Goal: Communication & Community: Answer question/provide support

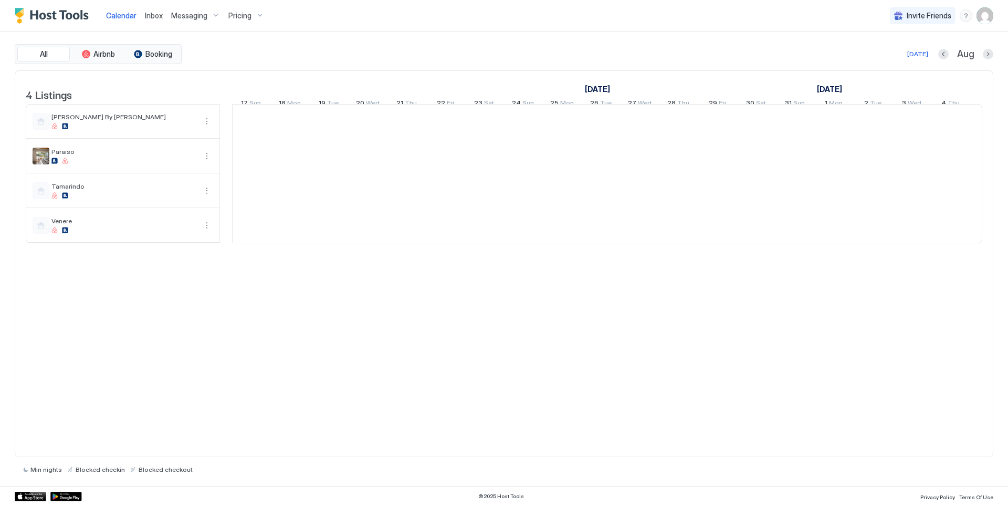
scroll to position [0, 584]
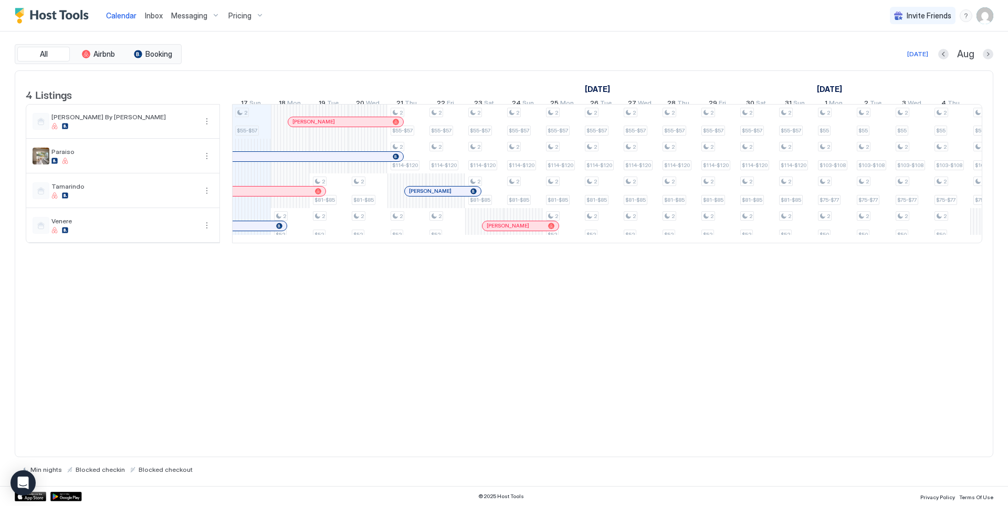
click at [149, 16] on span "Inbox" at bounding box center [154, 15] width 18 height 9
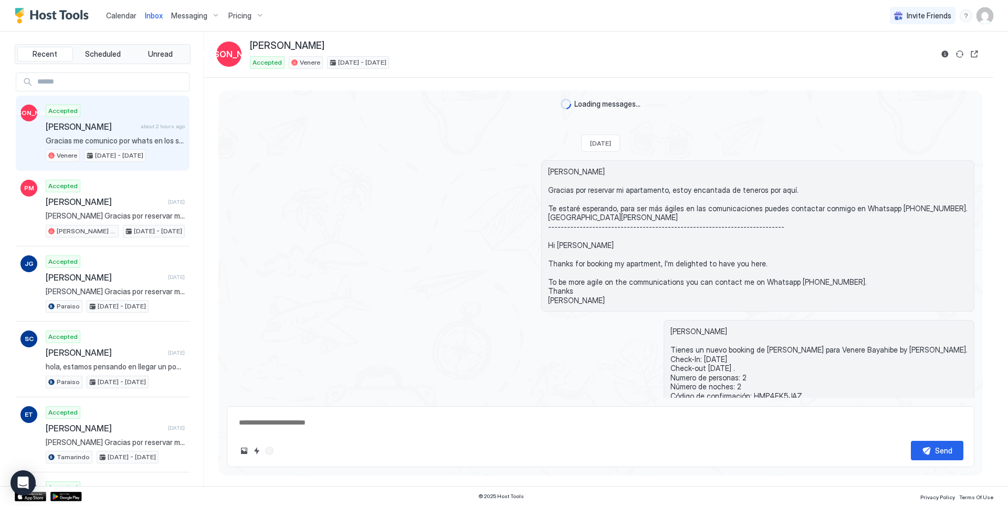
scroll to position [195, 0]
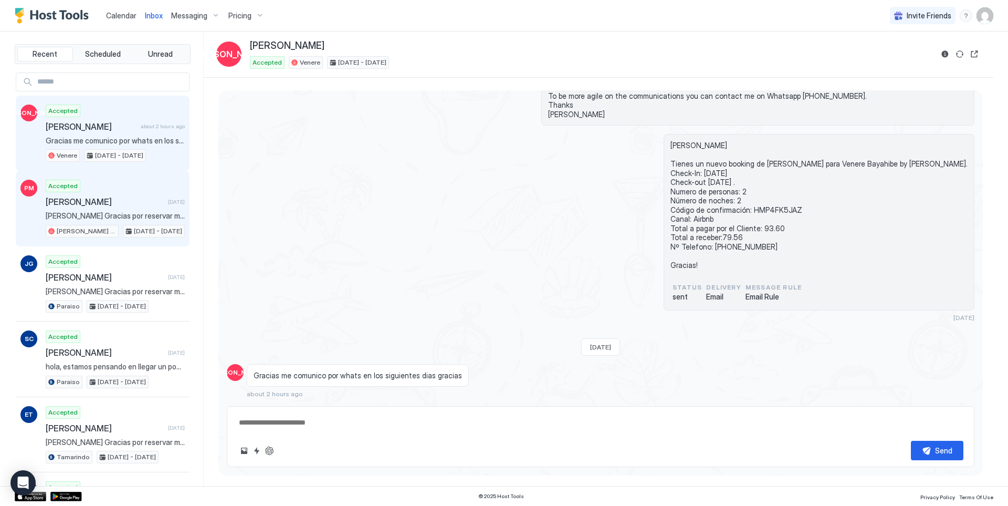
click at [146, 212] on span "[PERSON_NAME] Gracias por reservar mi apartamento, estoy encantada de teneros p…" at bounding box center [115, 215] width 139 height 9
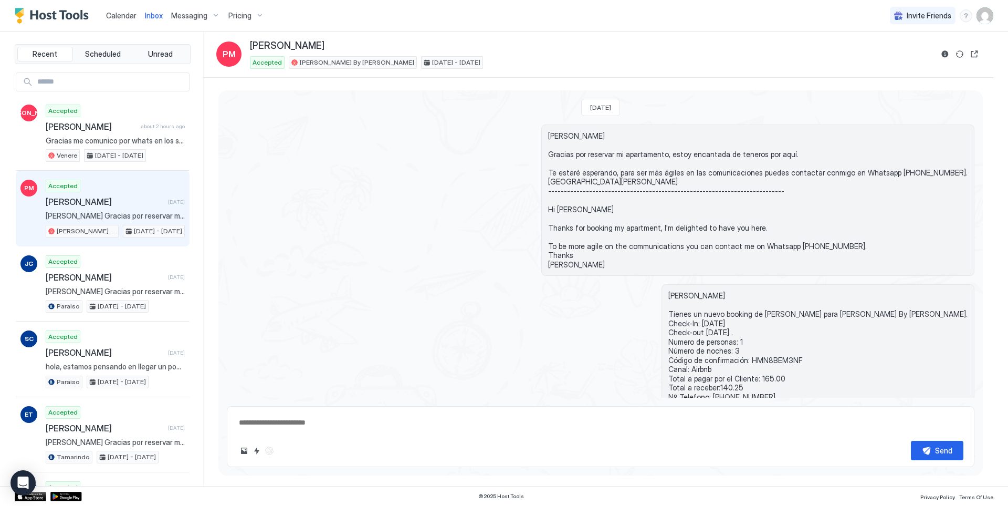
scroll to position [83, 0]
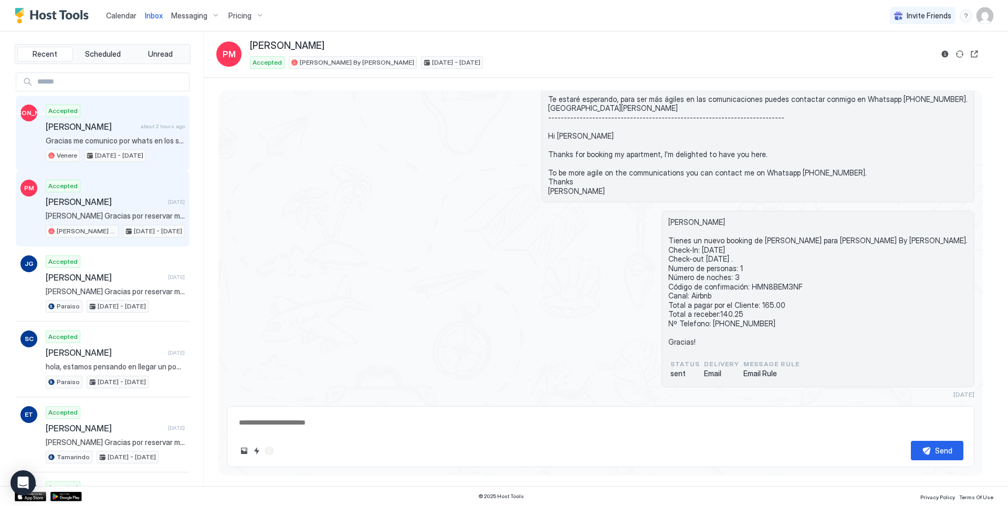
click at [147, 147] on div "Accepted [PERSON_NAME] about 2 hours ago Gracias me comunico por whats en los s…" at bounding box center [115, 134] width 139 height 58
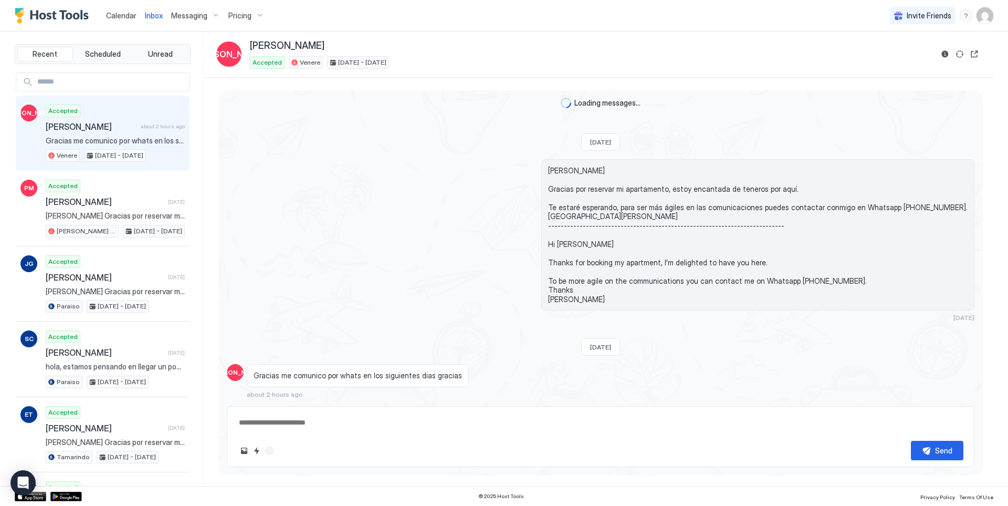
type textarea "*"
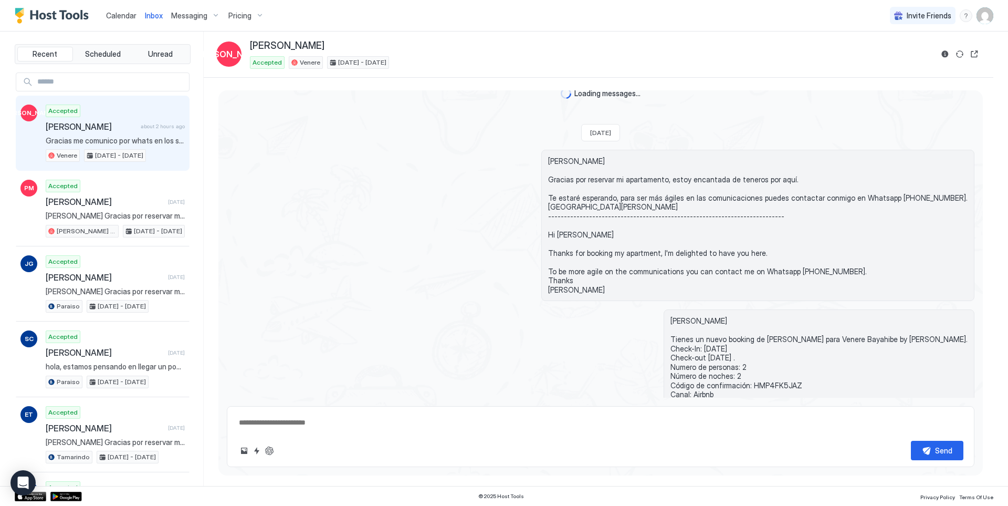
scroll to position [195, 0]
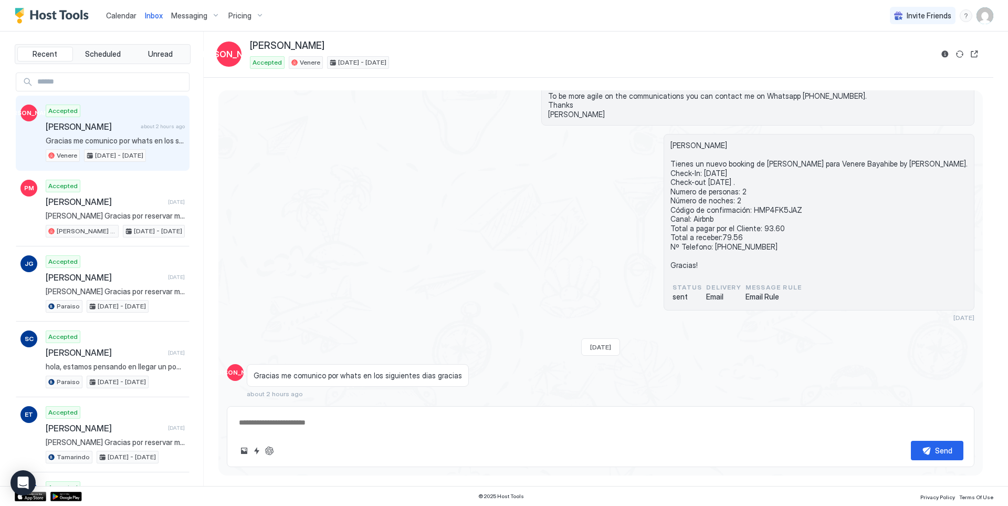
click at [131, 21] on div "Calendar" at bounding box center [121, 15] width 39 height 19
click at [126, 14] on span "Calendar" at bounding box center [121, 15] width 30 height 9
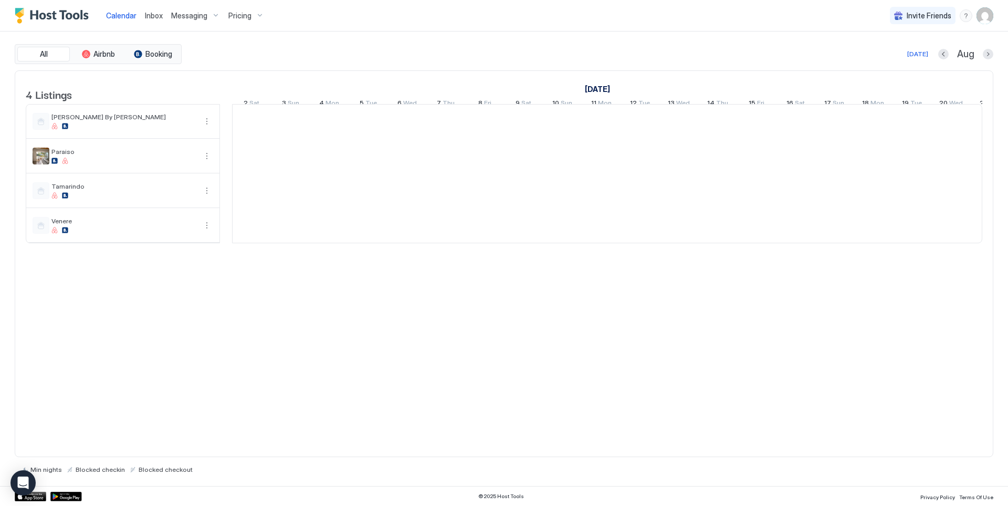
scroll to position [0, 584]
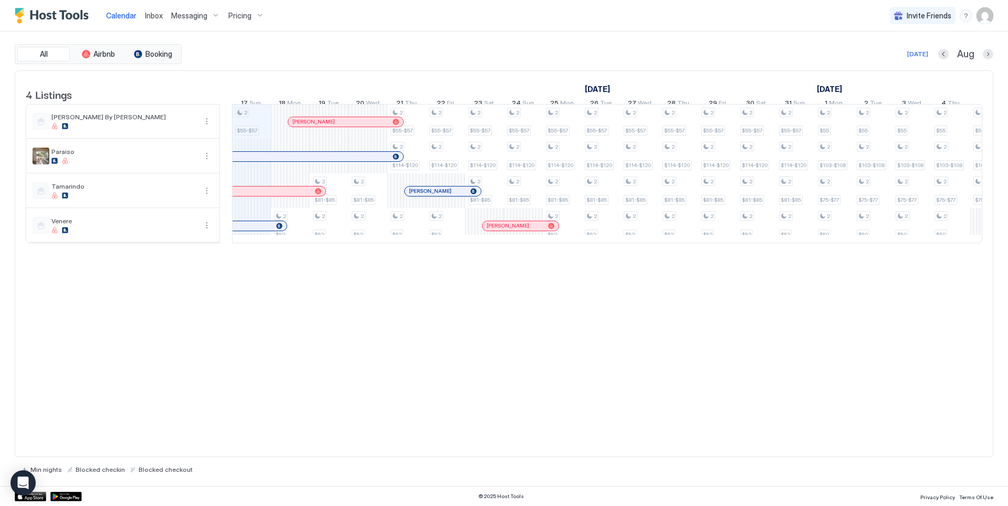
click at [301, 126] on div at bounding box center [301, 122] width 8 height 8
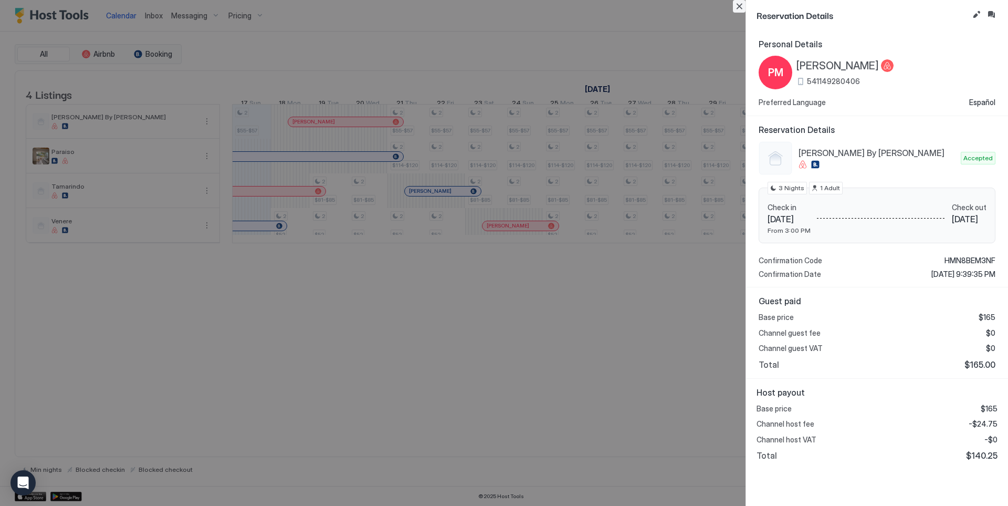
click at [742, 5] on button "Close" at bounding box center [739, 6] width 13 height 13
